Goal: Transaction & Acquisition: Book appointment/travel/reservation

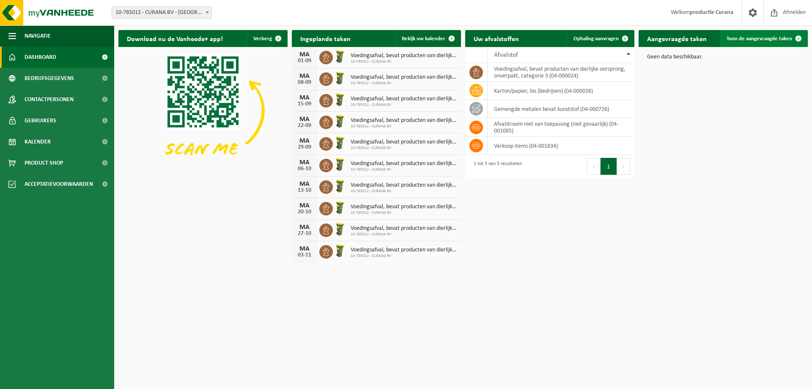
click at [741, 41] on span "Toon de aangevraagde taken" at bounding box center [760, 38] width 66 height 5
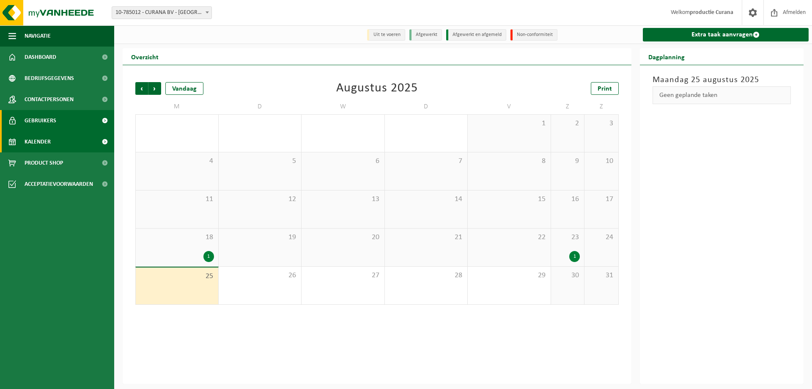
click at [55, 118] on span "Gebruikers" at bounding box center [41, 120] width 32 height 21
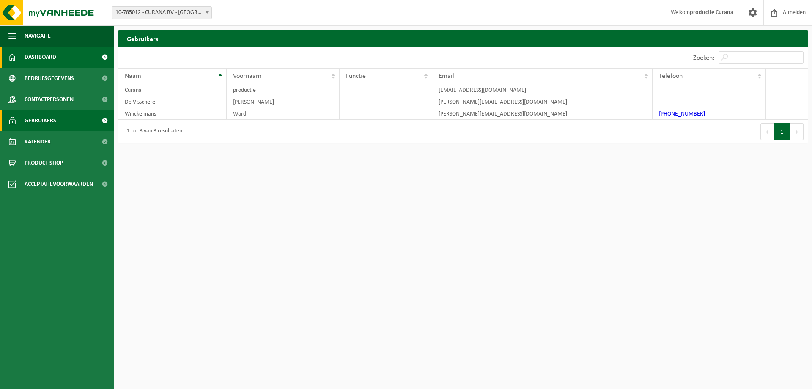
click at [40, 55] on span "Dashboard" at bounding box center [41, 57] width 32 height 21
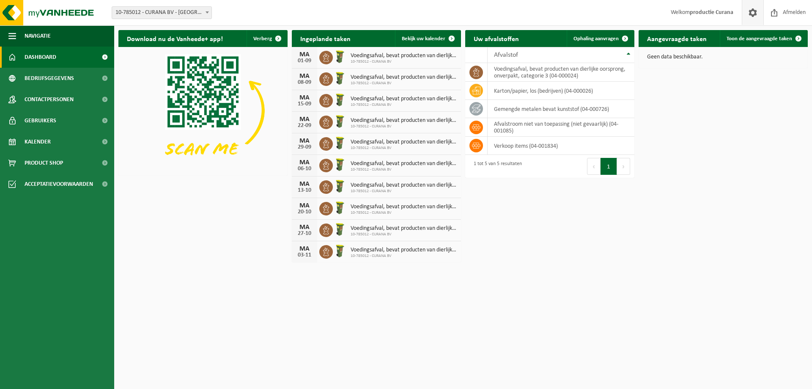
click at [747, 11] on span at bounding box center [753, 12] width 13 height 25
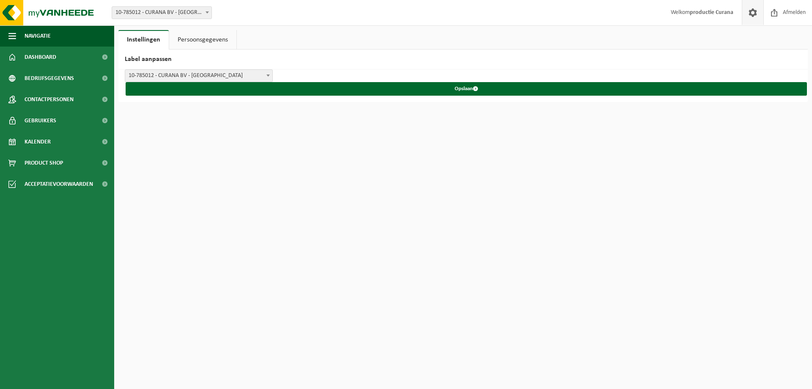
click at [195, 38] on link "Persoonsgegevens" at bounding box center [202, 39] width 67 height 19
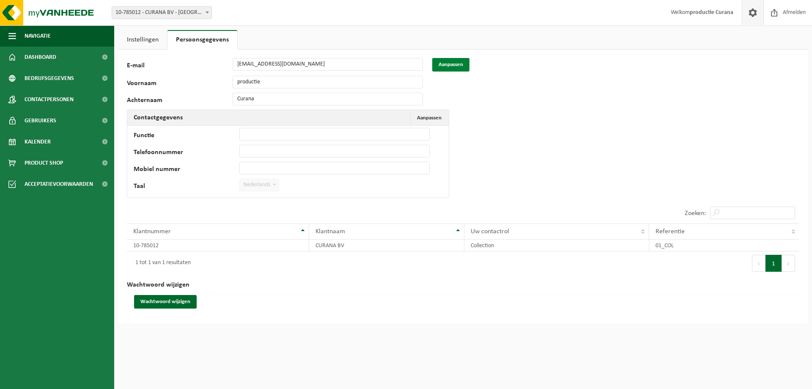
click at [443, 61] on button "Aanpassen" at bounding box center [450, 65] width 37 height 14
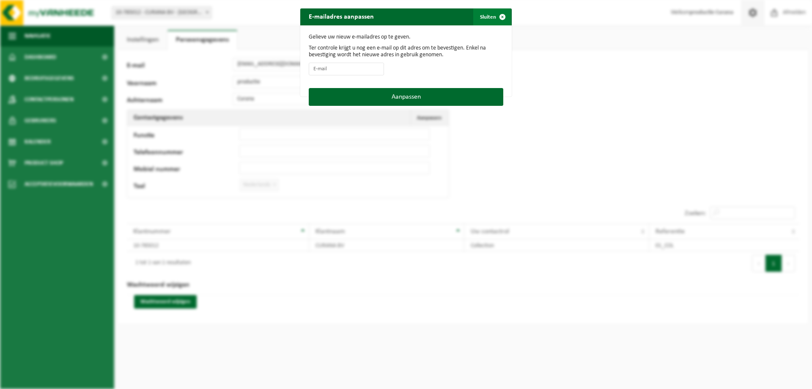
click at [499, 18] on span "button" at bounding box center [502, 16] width 17 height 17
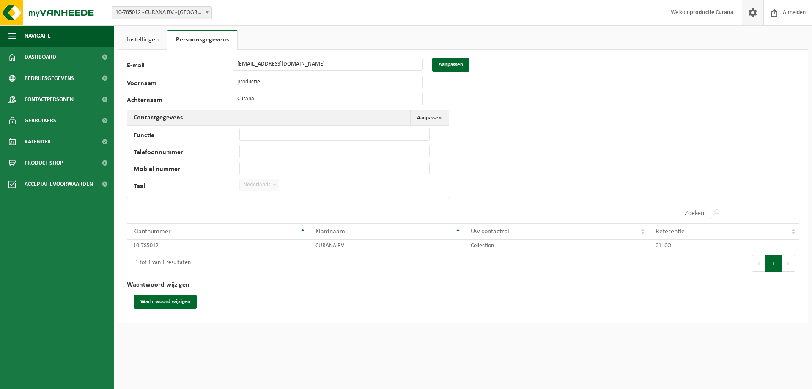
click at [660, 144] on div "114759 E-mail productie@curana.com Aanpassen Voornaam productie Achternaam Cura…" at bounding box center [463, 186] width 690 height 274
click at [49, 99] on span "Contactpersonen" at bounding box center [49, 99] width 49 height 21
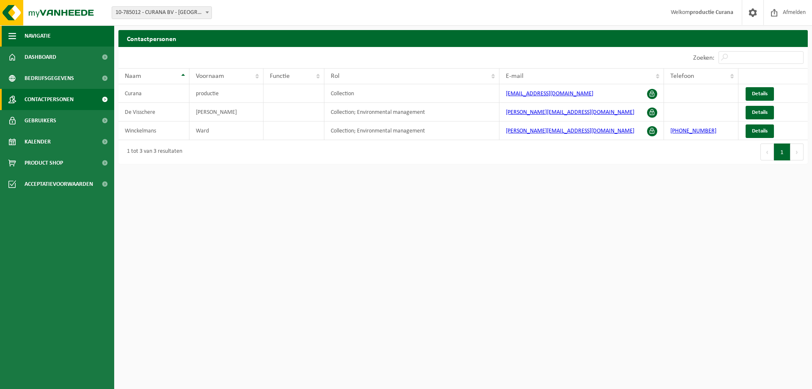
click at [45, 32] on span "Navigatie" at bounding box center [38, 35] width 26 height 21
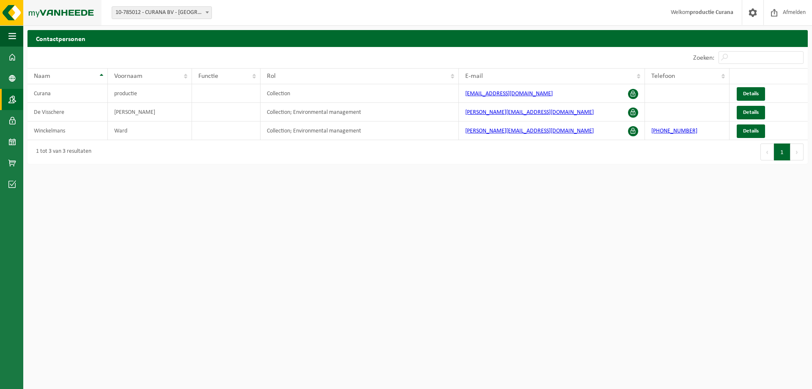
click at [37, 8] on img at bounding box center [51, 12] width 102 height 25
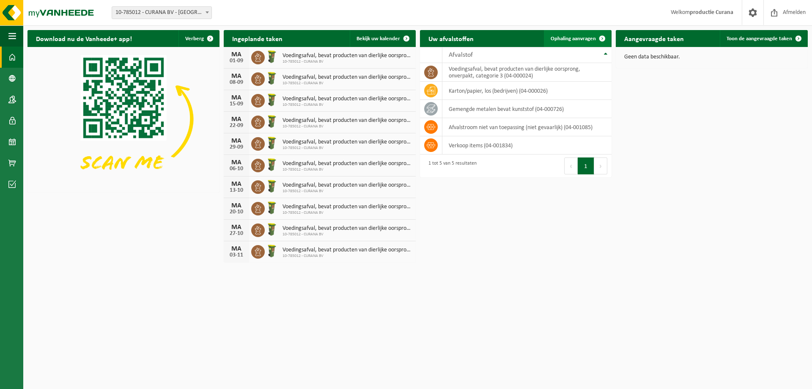
click at [569, 33] on link "Ophaling aanvragen" at bounding box center [577, 38] width 67 height 17
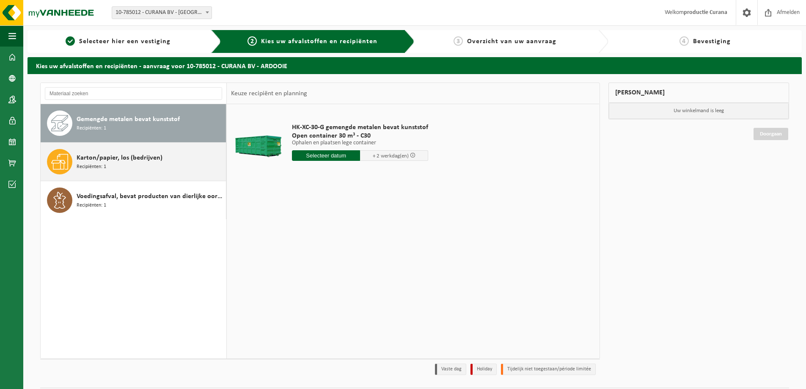
click at [120, 164] on div "Karton/papier, los (bedrijven) Recipiënten: 1" at bounding box center [150, 161] width 147 height 25
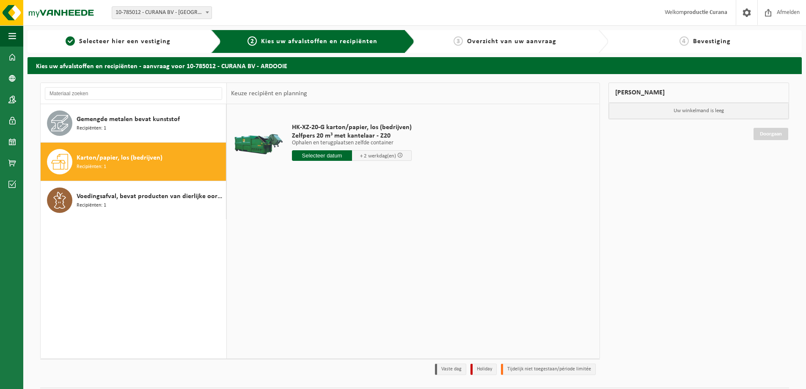
click at [323, 159] on input "text" at bounding box center [322, 155] width 60 height 11
click at [357, 258] on div "29" at bounding box center [359, 258] width 15 height 14
type input "Van [DATE]"
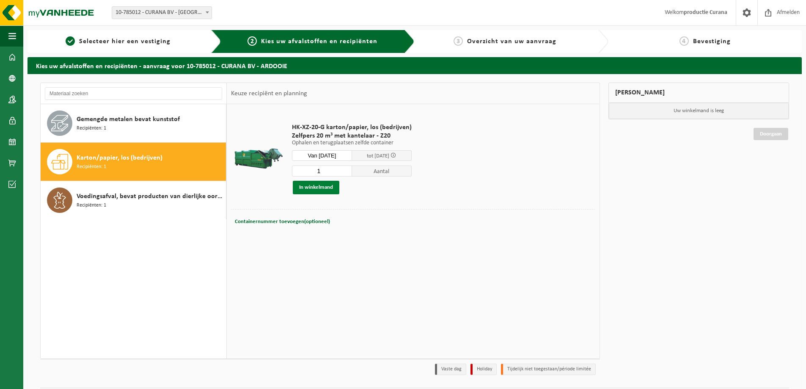
click at [326, 187] on button "In winkelmand" at bounding box center [316, 188] width 47 height 14
